Goal: Go to known website: Access a specific website the user already knows

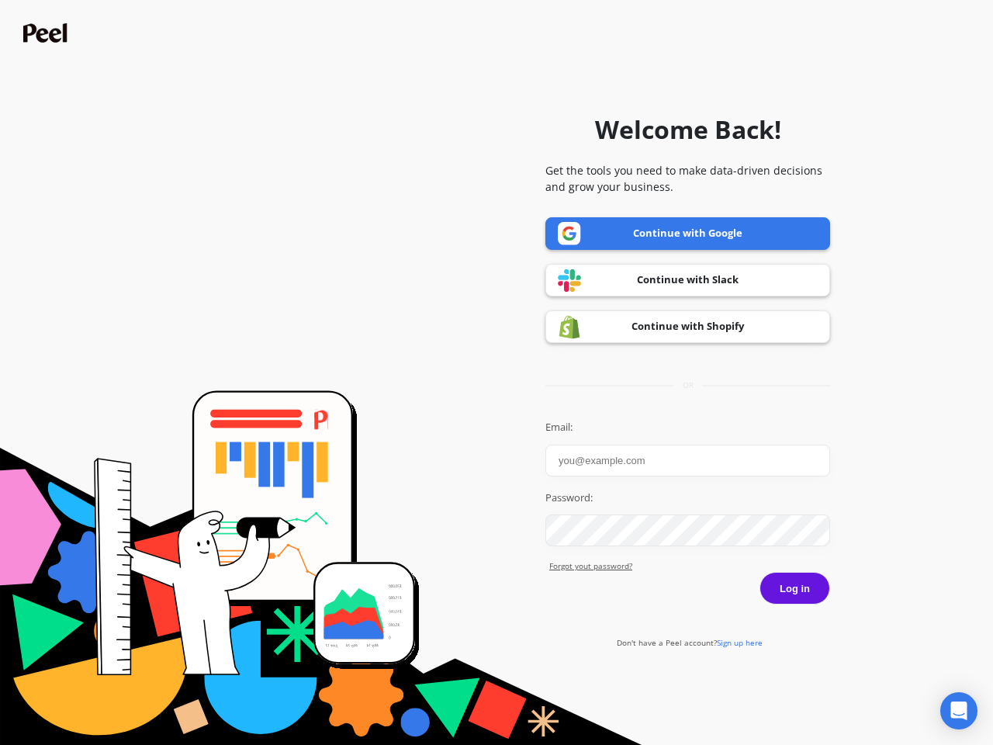
click at [959, 711] on icon "Open Intercom Messenger" at bounding box center [960, 711] width 16 height 19
